Goal: Information Seeking & Learning: Understand process/instructions

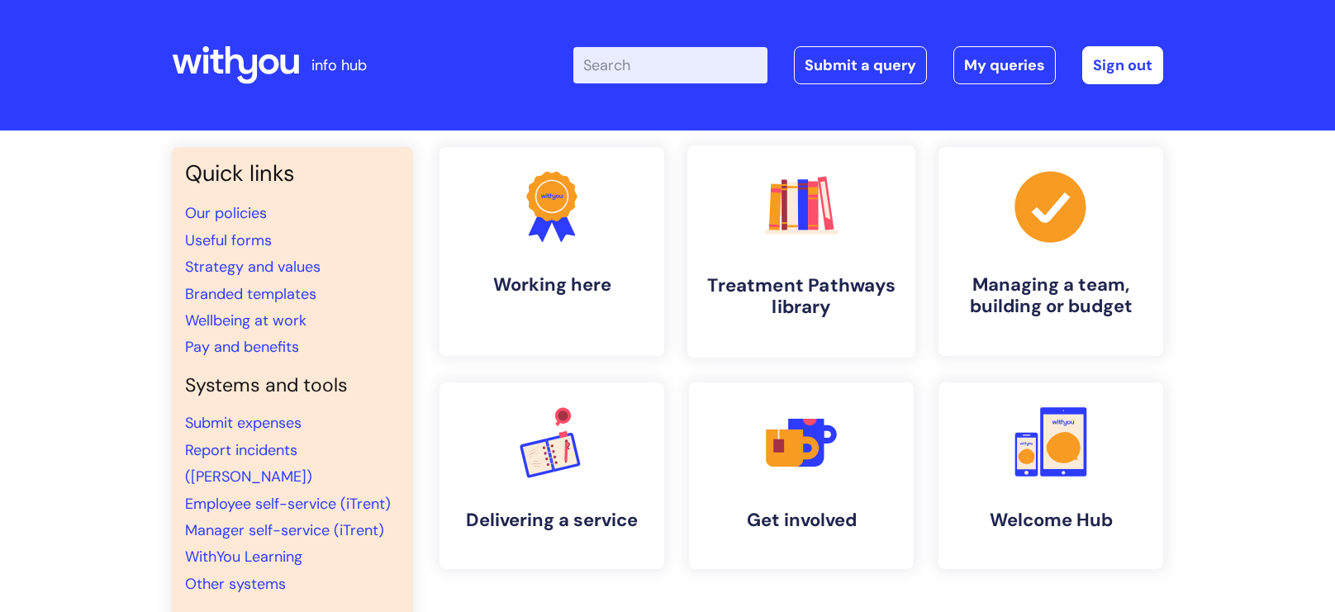
click at [837, 227] on icon ".cls-1{fill:#f89b22;}.cls-1,.cls-2,.cls-3,.cls-4,.cls-5,.cls-6,.cls-7{stroke-wi…" at bounding box center [801, 206] width 82 height 82
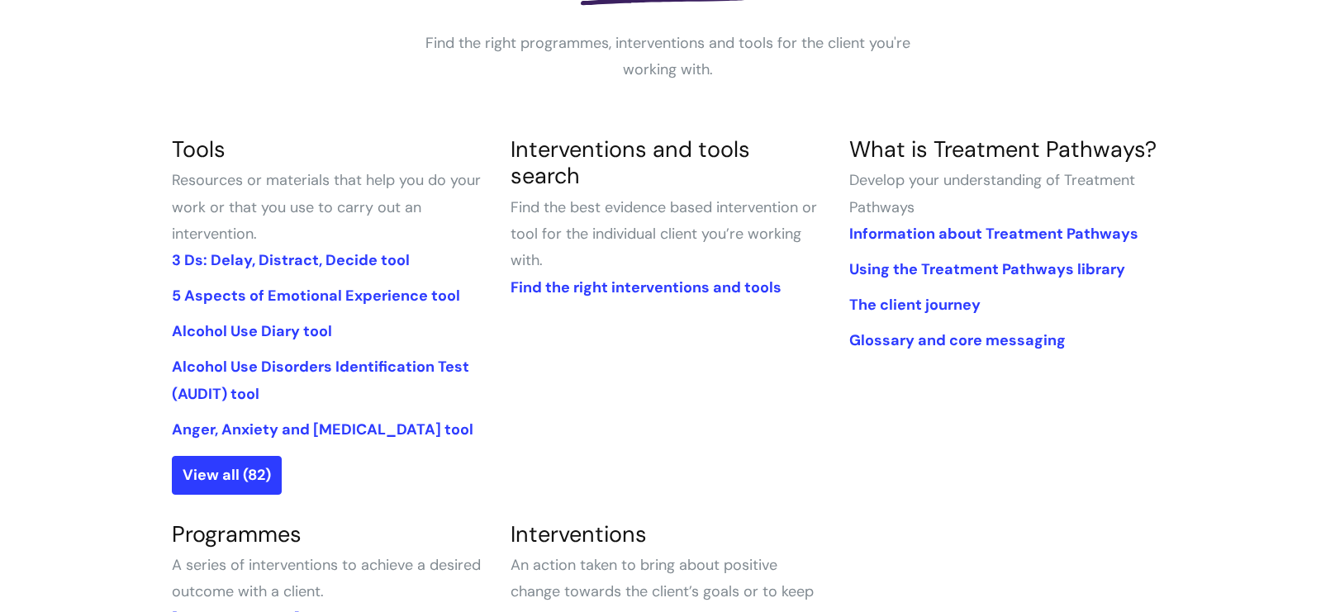
scroll to position [299, 0]
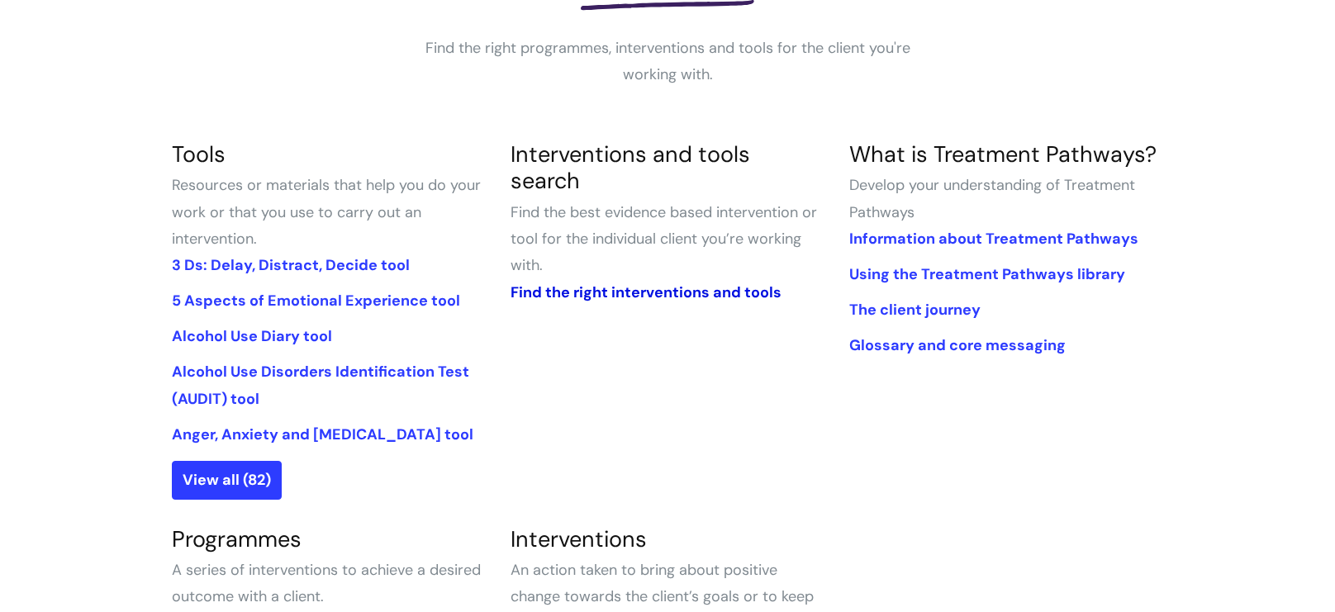
click at [546, 282] on link "Find the right interventions and tools" at bounding box center [645, 292] width 271 height 20
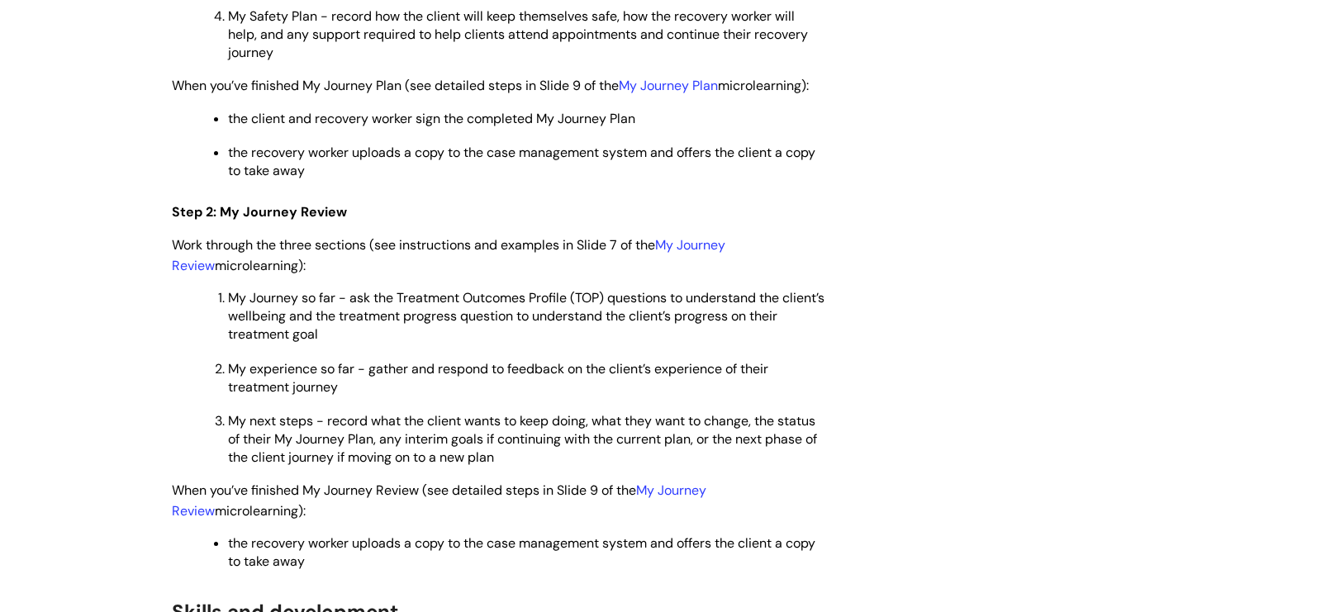
scroll to position [2418, 0]
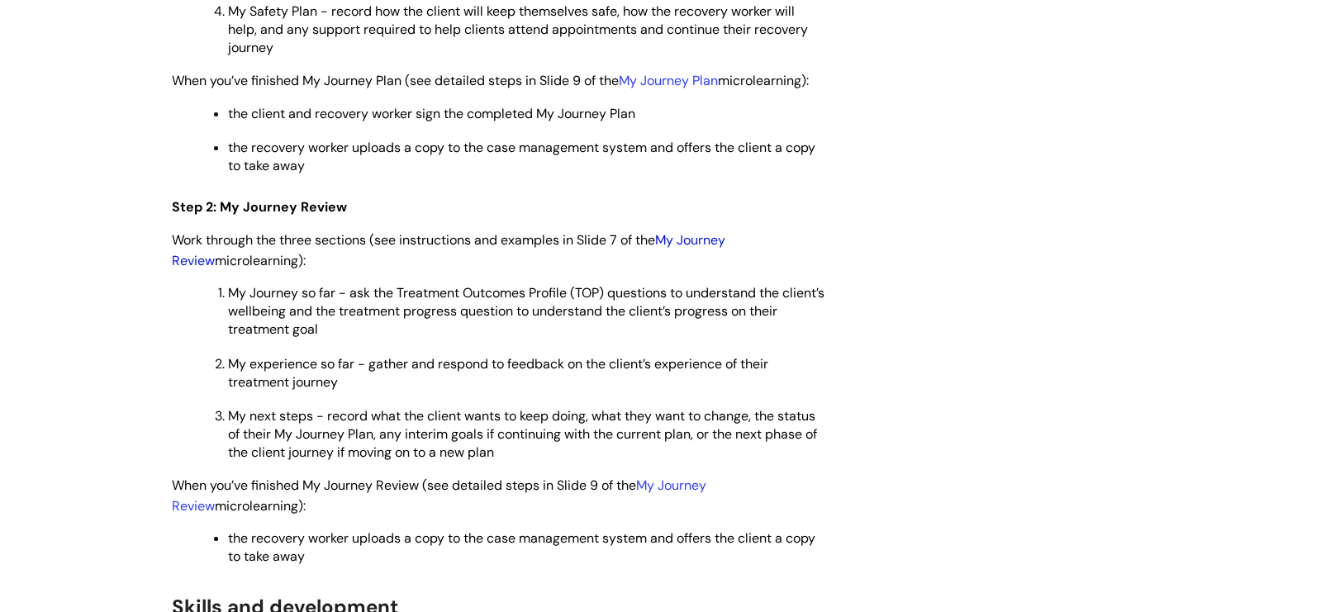
click at [682, 263] on link "My Journey Review" at bounding box center [448, 250] width 553 height 38
click at [700, 255] on link "My Journey Review" at bounding box center [448, 250] width 553 height 38
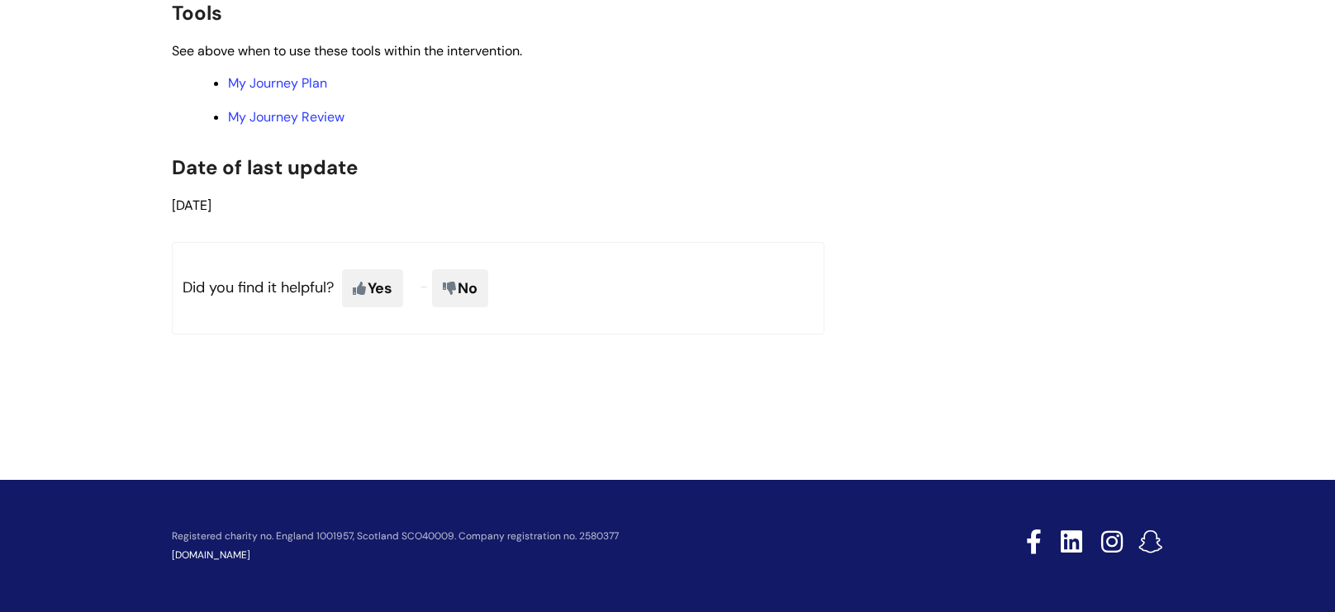
scroll to position [3763, 0]
click at [306, 107] on li "My Journey Review" at bounding box center [526, 116] width 596 height 21
click at [306, 113] on link "My Journey Review" at bounding box center [286, 116] width 116 height 17
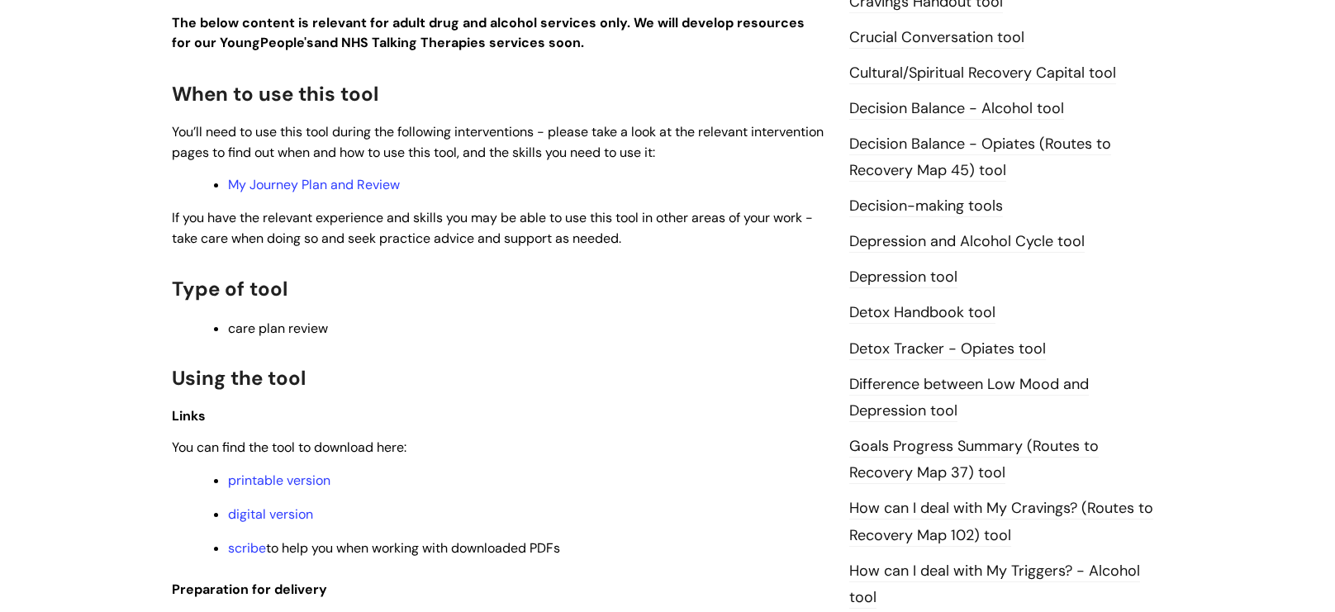
scroll to position [766, 0]
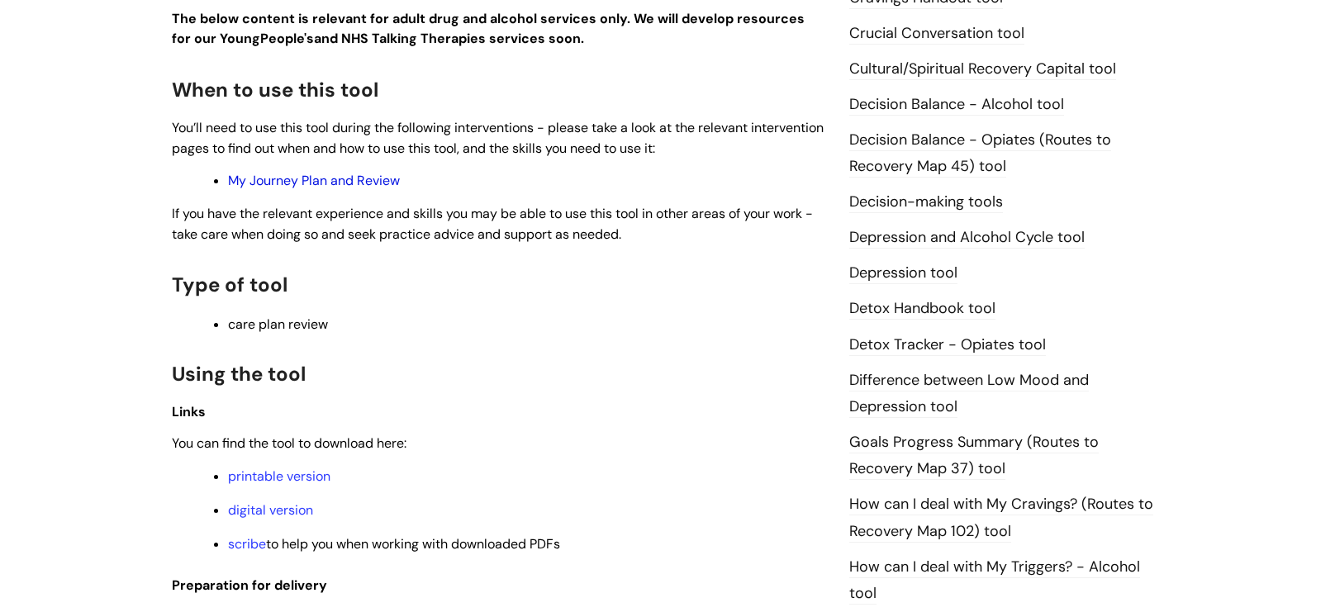
click at [274, 178] on link "My Journey Plan and Review" at bounding box center [314, 180] width 172 height 17
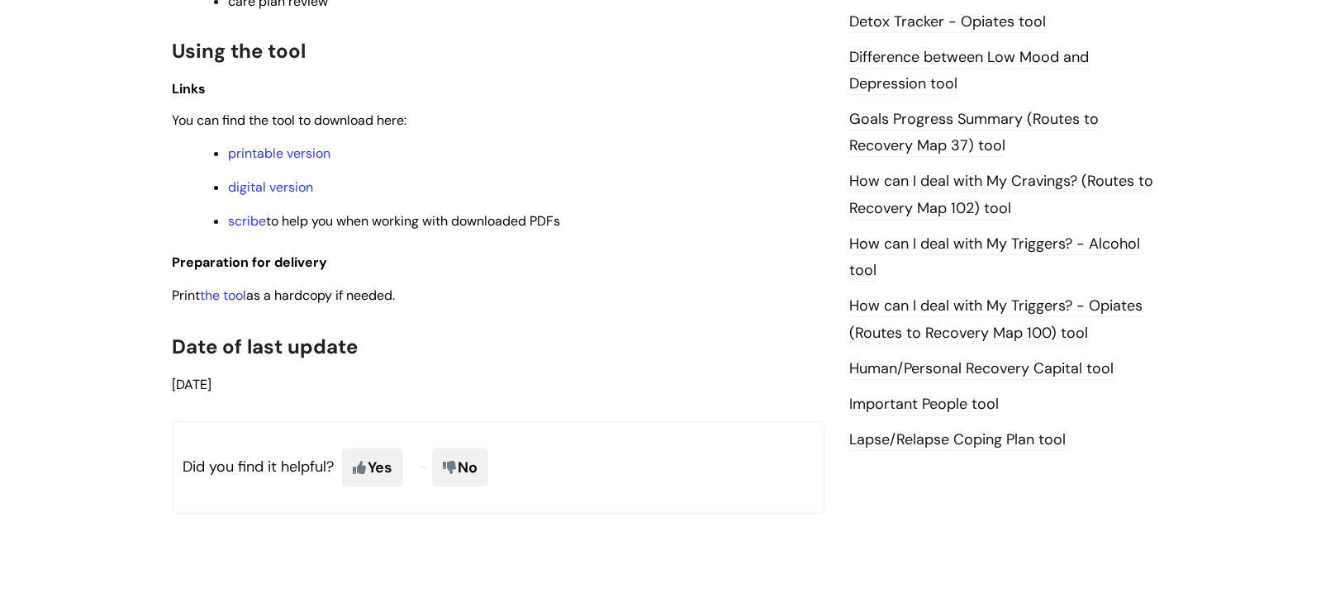
scroll to position [1093, 0]
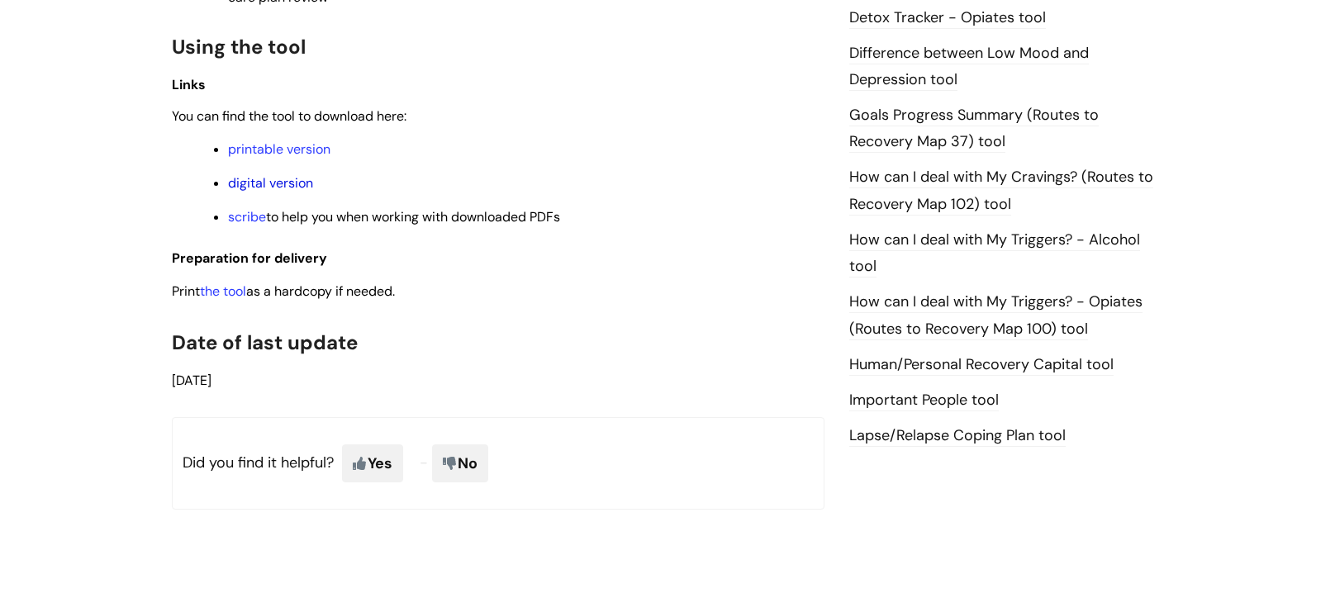
click at [290, 178] on link "digital version" at bounding box center [270, 182] width 85 height 17
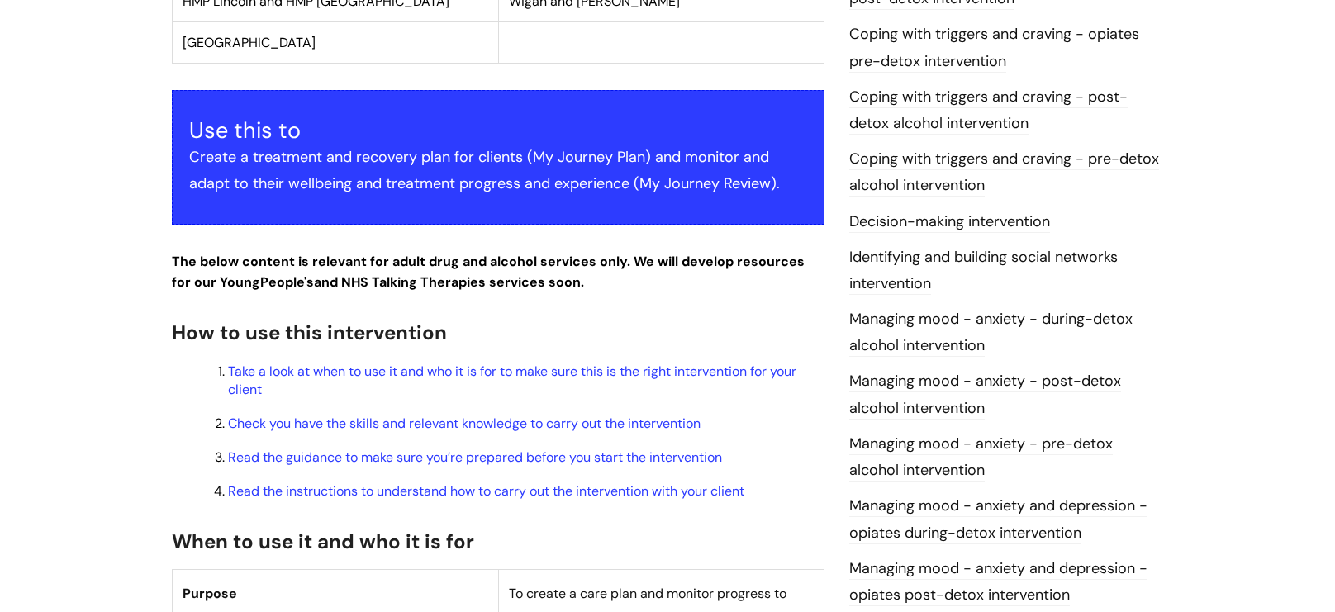
scroll to position [577, 0]
